Goal: Information Seeking & Learning: Understand process/instructions

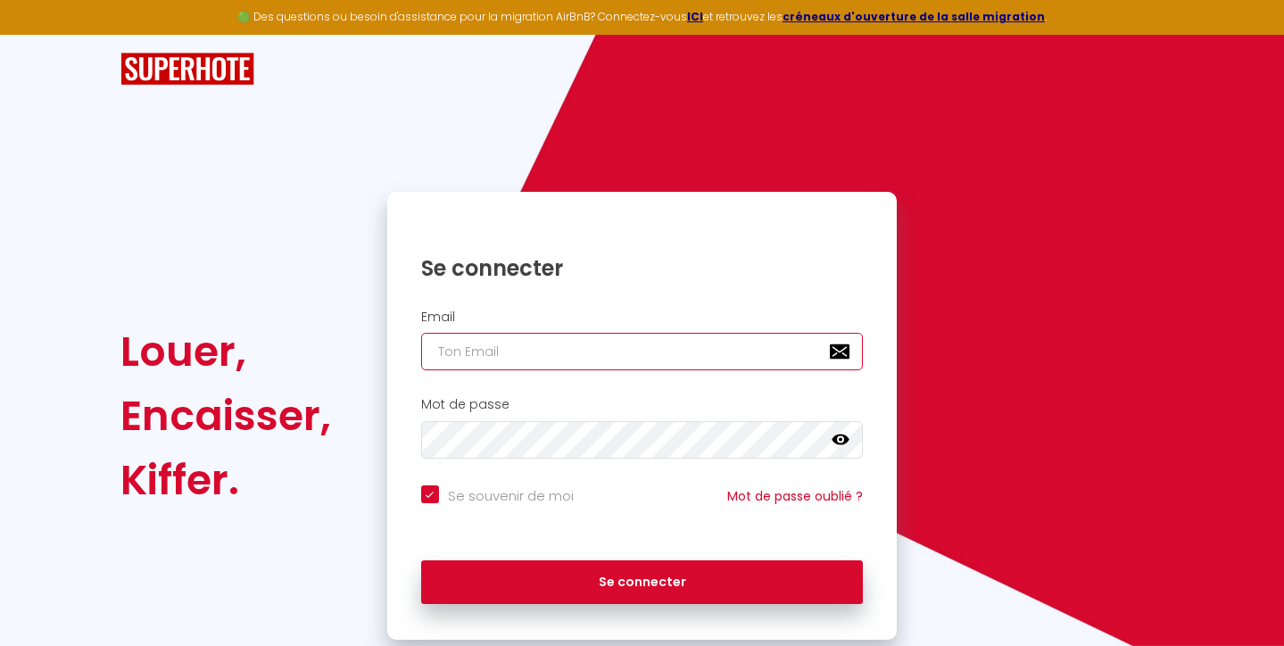
type input "[EMAIL_ADDRESS][DOMAIN_NAME]"
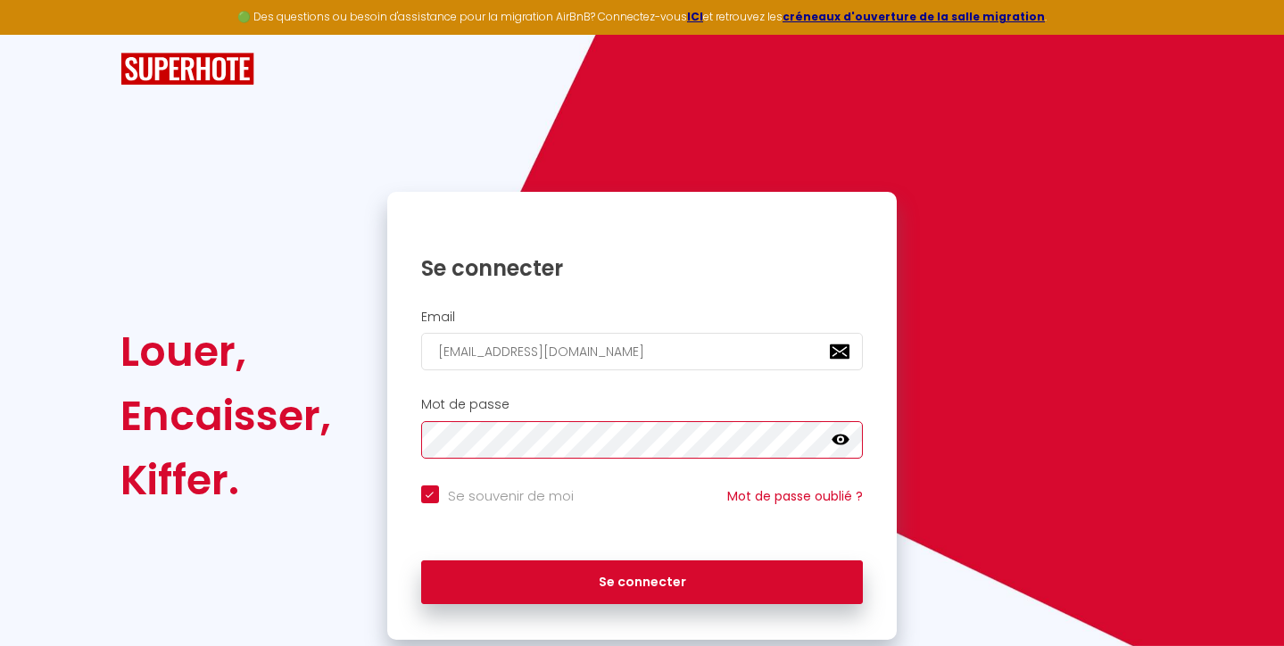
click at [641, 579] on button "Se connecter" at bounding box center [642, 582] width 443 height 45
checkbox input "true"
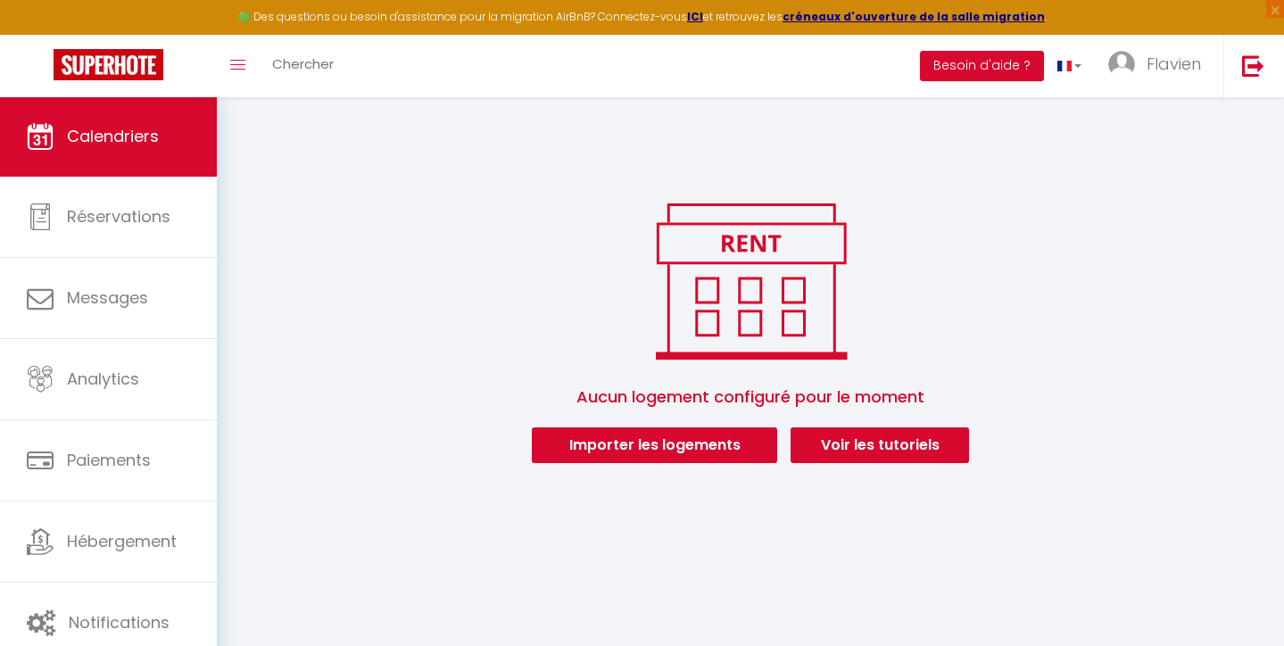
scroll to position [55, 0]
click at [833, 451] on link "Voir les tutoriels" at bounding box center [879, 446] width 178 height 36
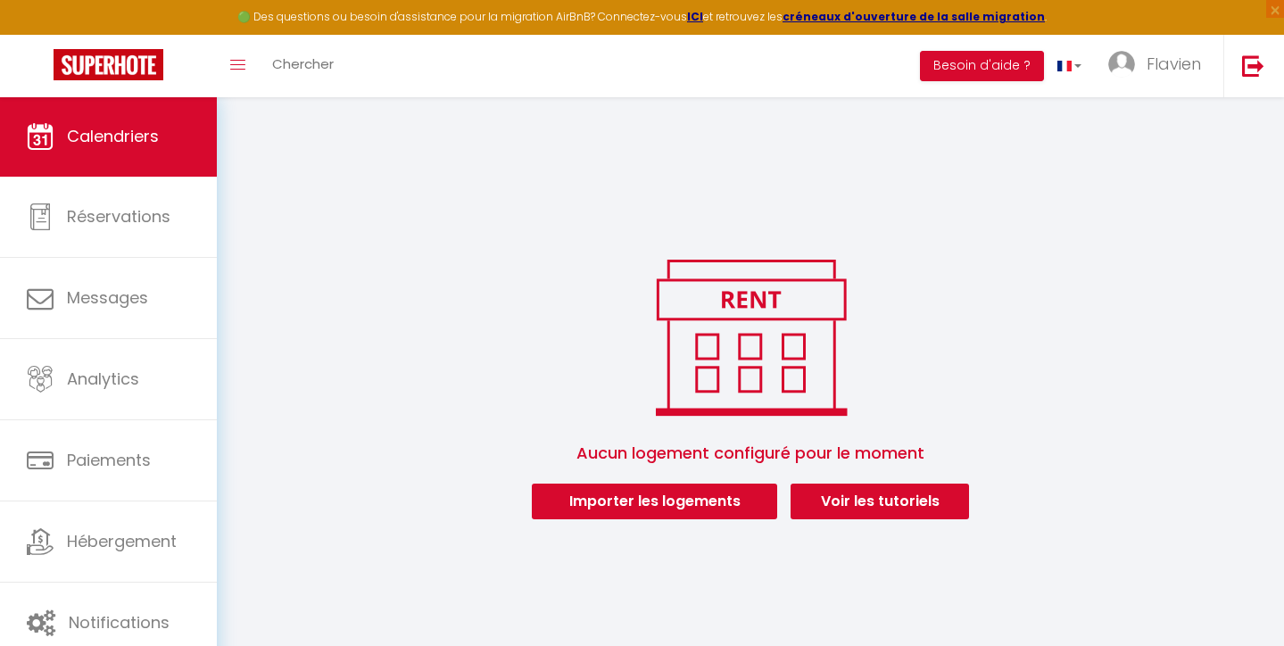
scroll to position [0, 0]
click at [865, 497] on link "Voir les tutoriels" at bounding box center [879, 502] width 178 height 36
click at [872, 490] on link "Voir les tutoriels" at bounding box center [879, 502] width 178 height 36
click at [877, 493] on link "Voir les tutoriels" at bounding box center [879, 502] width 178 height 36
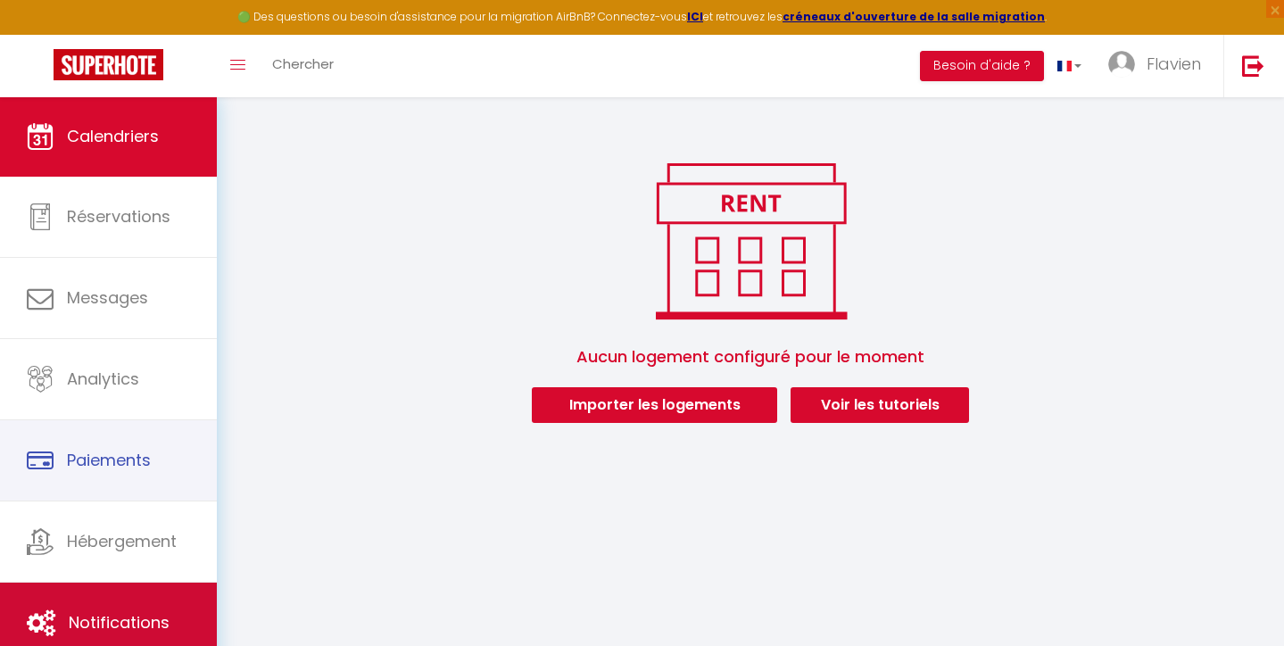
scroll to position [96, 0]
